Goal: Find specific page/section: Find specific page/section

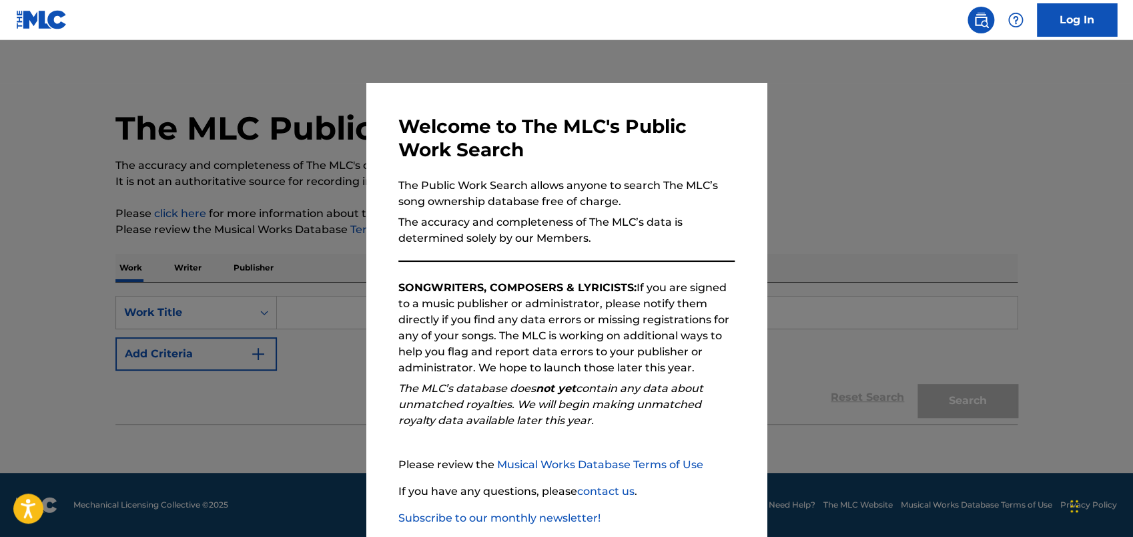
scroll to position [75, 0]
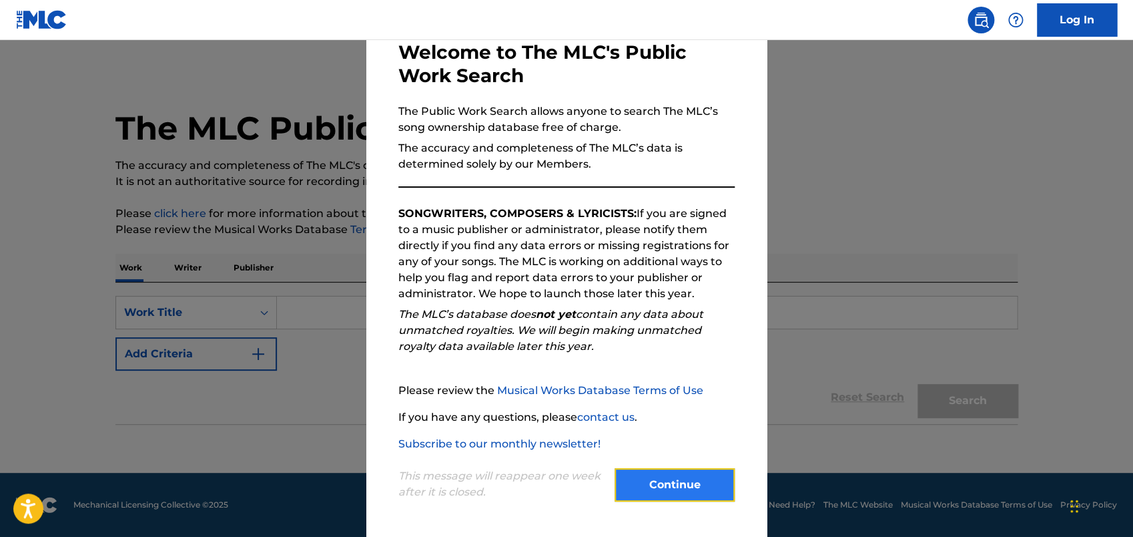
click at [667, 481] on button "Continue" at bounding box center [675, 484] width 120 height 33
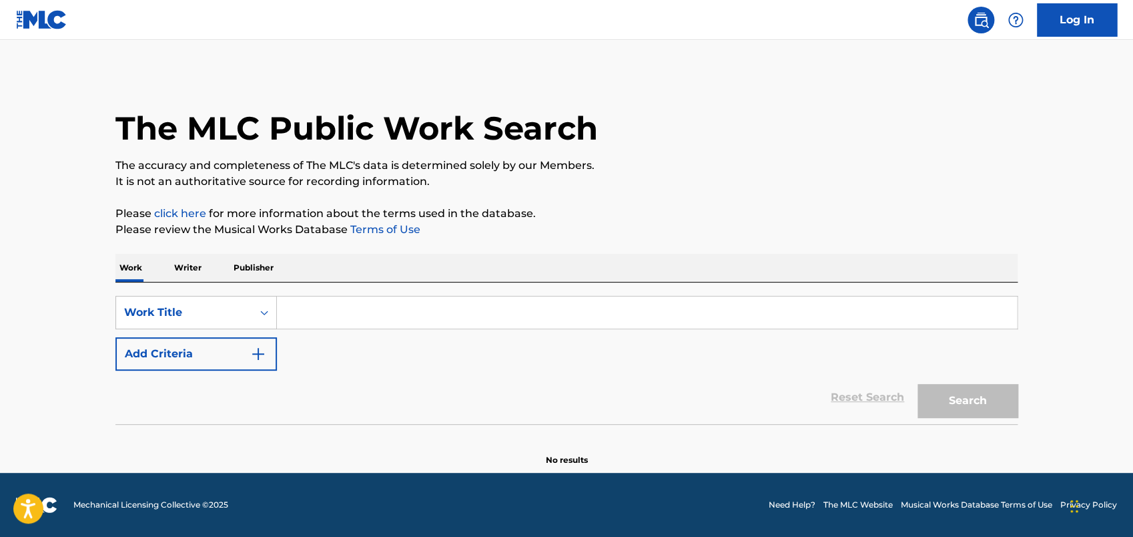
click at [366, 312] on input "Search Form" at bounding box center [647, 312] width 740 height 32
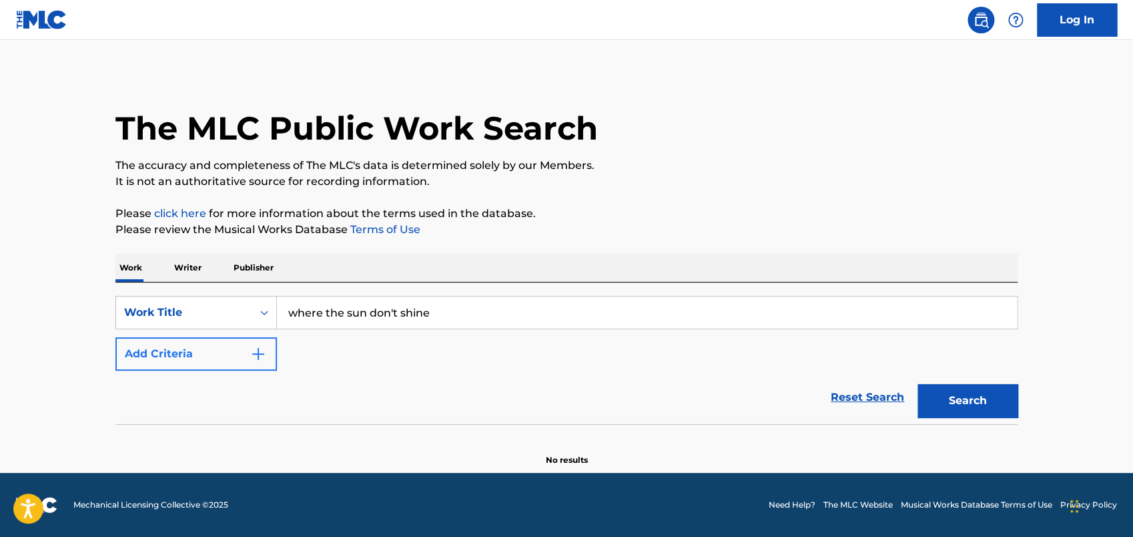
type input "where the sun don't shine"
click at [262, 350] on img "Search Form" at bounding box center [258, 354] width 16 height 16
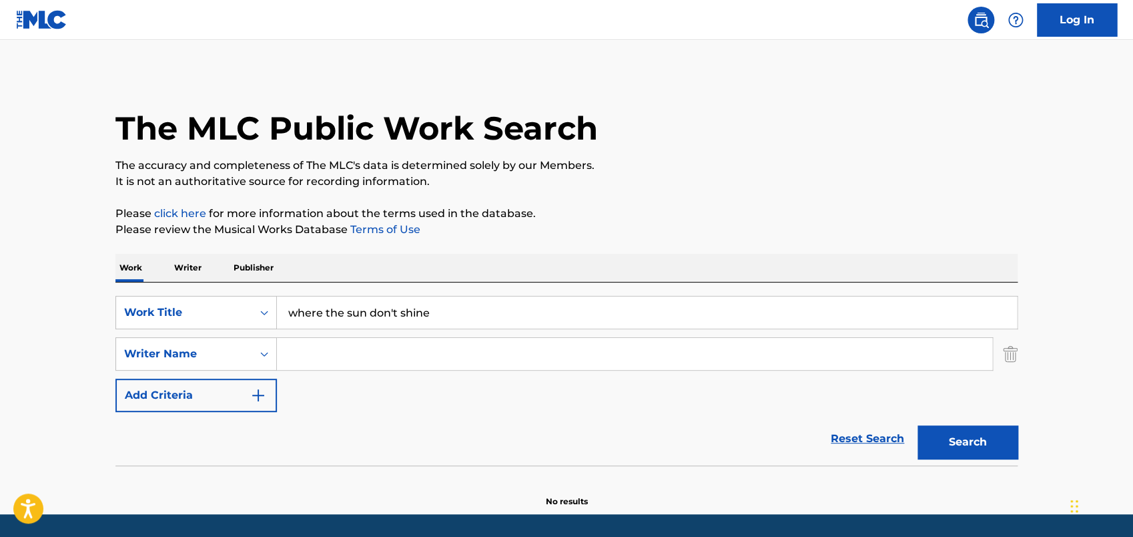
click at [304, 353] on input "Search Form" at bounding box center [635, 354] width 716 height 32
type input "[PERSON_NAME]"
click at [948, 438] on button "Search" at bounding box center [968, 441] width 100 height 33
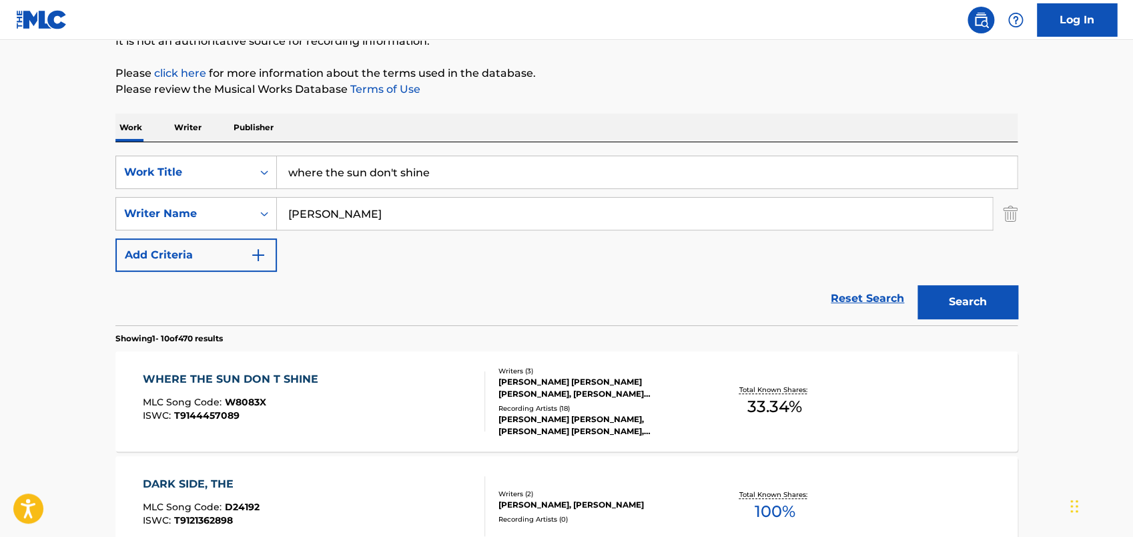
scroll to position [282, 0]
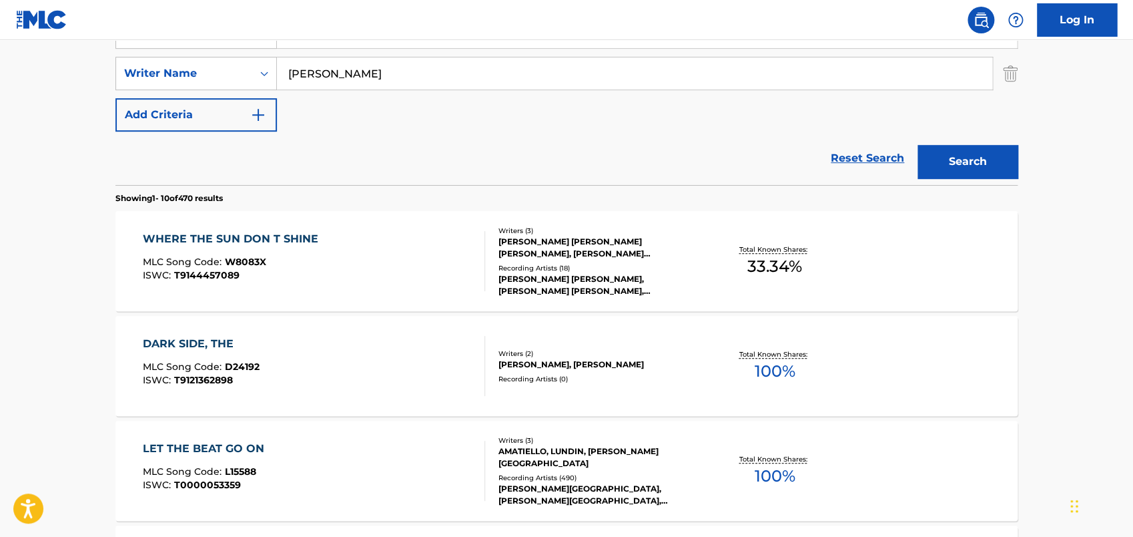
click at [230, 240] on div "WHERE THE SUN DON T SHINE" at bounding box center [234, 239] width 182 height 16
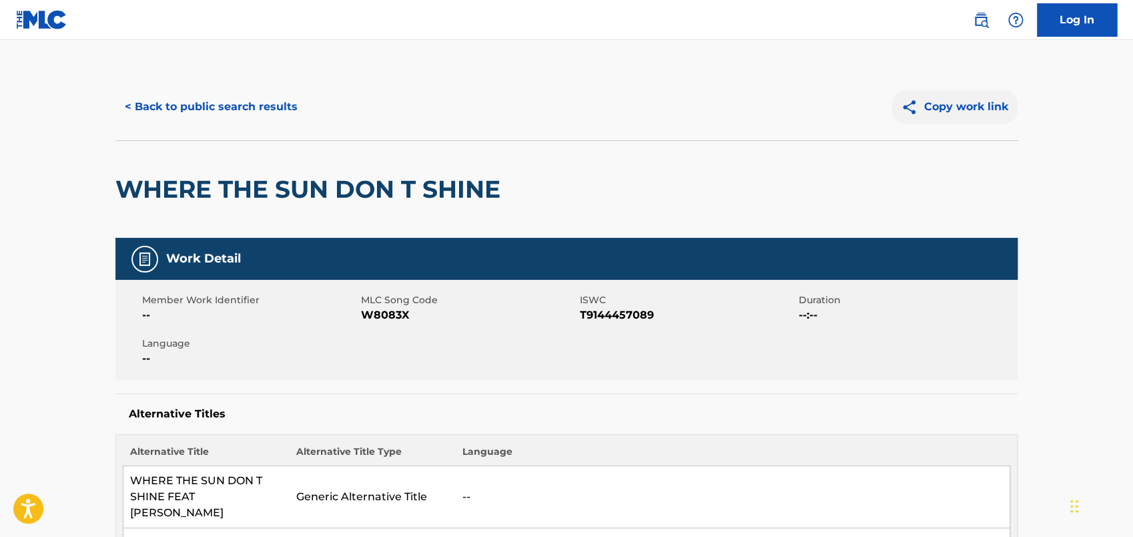
click at [989, 107] on button "Copy work link" at bounding box center [955, 106] width 126 height 33
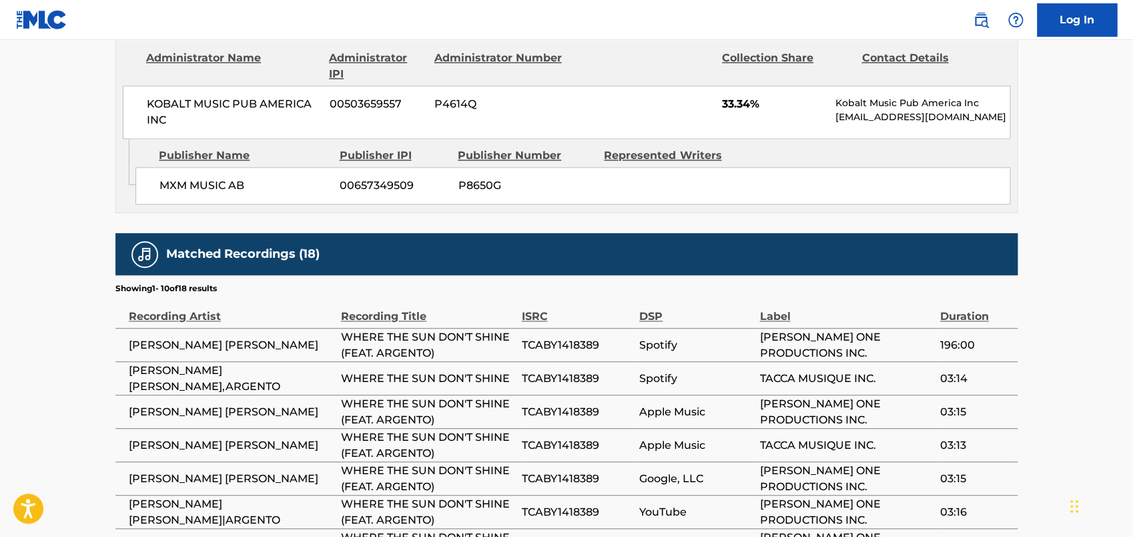
scroll to position [911, 0]
